Goal: Transaction & Acquisition: Purchase product/service

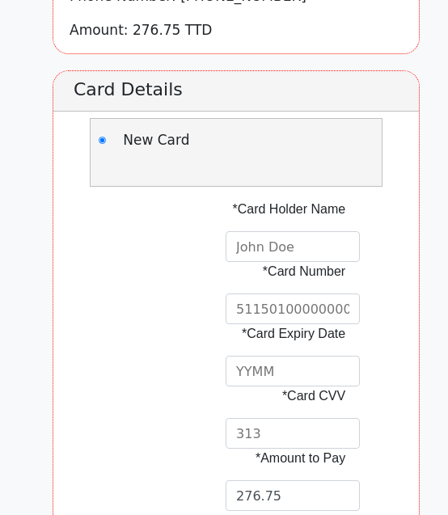
scroll to position [317, 0]
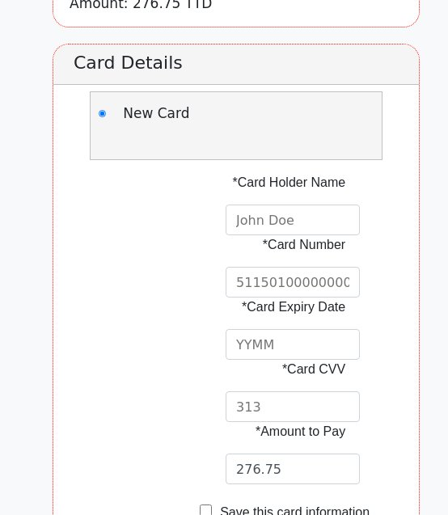
click at [296, 218] on input "text" at bounding box center [292, 219] width 134 height 31
type input "[PERSON_NAME]"
click at [348, 288] on input "text" at bounding box center [292, 282] width 134 height 31
type input "[CREDIT_CARD_NUMBER]"
click at [325, 343] on input "text" at bounding box center [292, 344] width 134 height 31
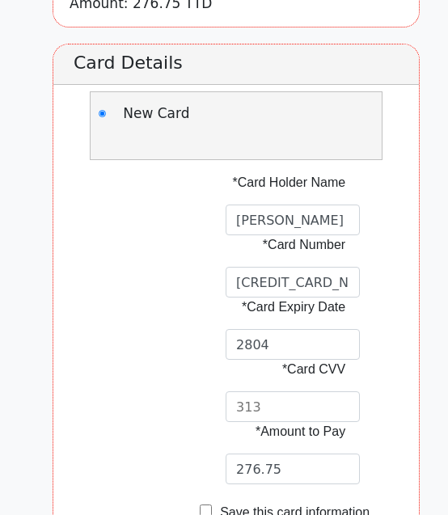
type input "2804"
click at [309, 415] on input "text" at bounding box center [292, 406] width 134 height 31
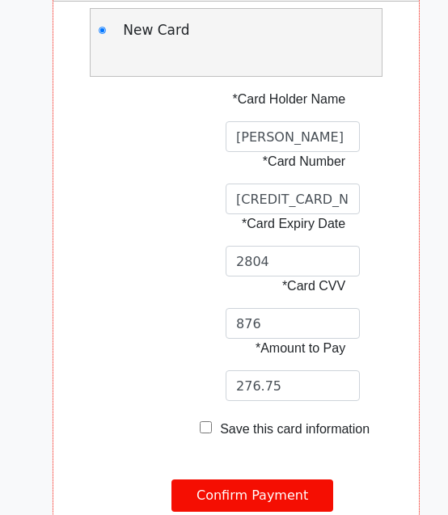
scroll to position [414, 0]
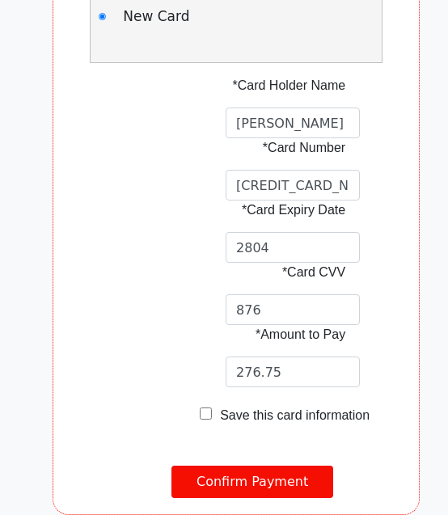
type input "876"
click at [200, 415] on input "checkbox" at bounding box center [206, 413] width 12 height 12
checkbox input "true"
click at [221, 478] on input "Confirm Payment" at bounding box center [252, 481] width 162 height 32
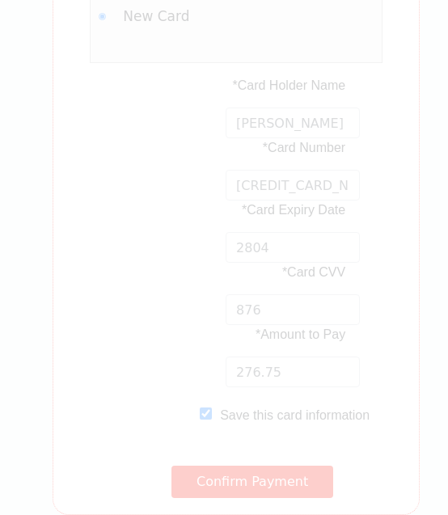
scroll to position [0, 0]
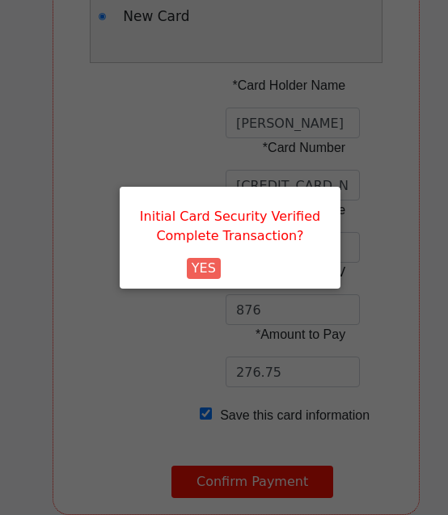
click at [215, 258] on button "YES" at bounding box center [204, 268] width 34 height 21
